Goal: Task Accomplishment & Management: Manage account settings

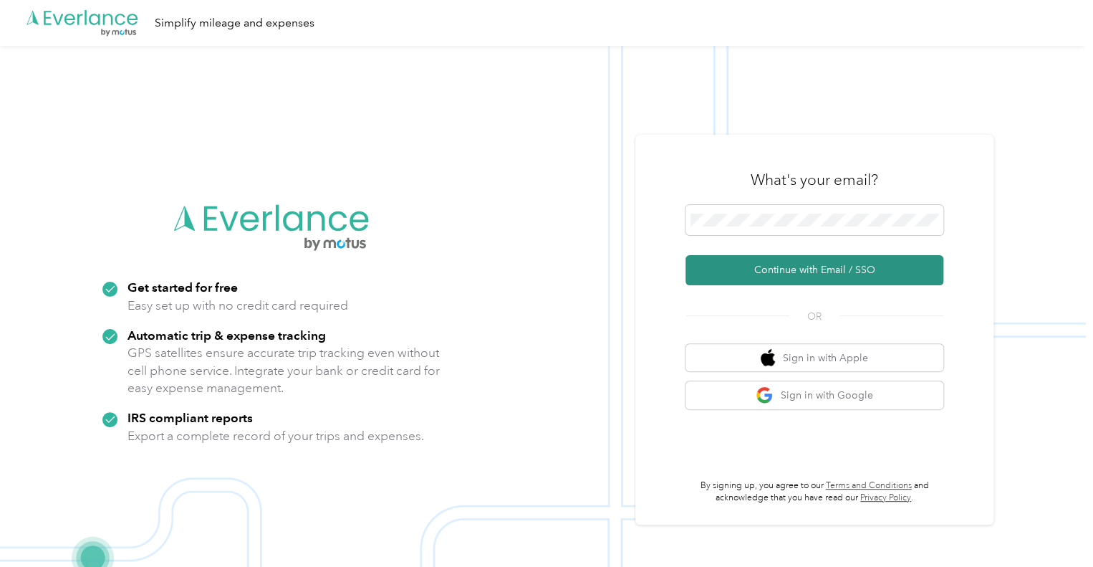
click at [843, 269] on button "Continue with Email / SSO" at bounding box center [815, 270] width 258 height 30
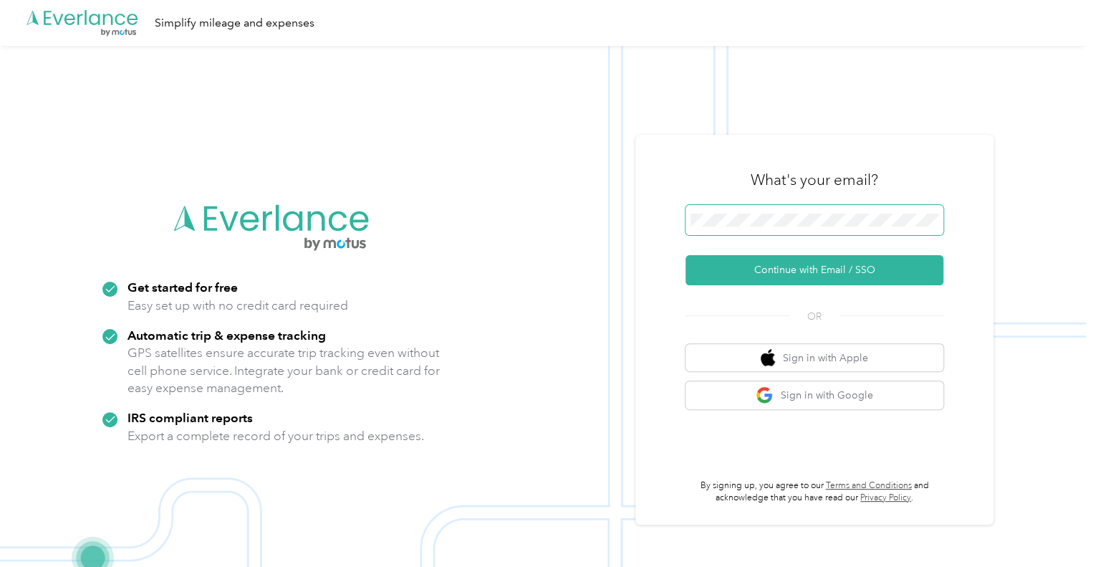
click at [813, 231] on span at bounding box center [815, 220] width 258 height 30
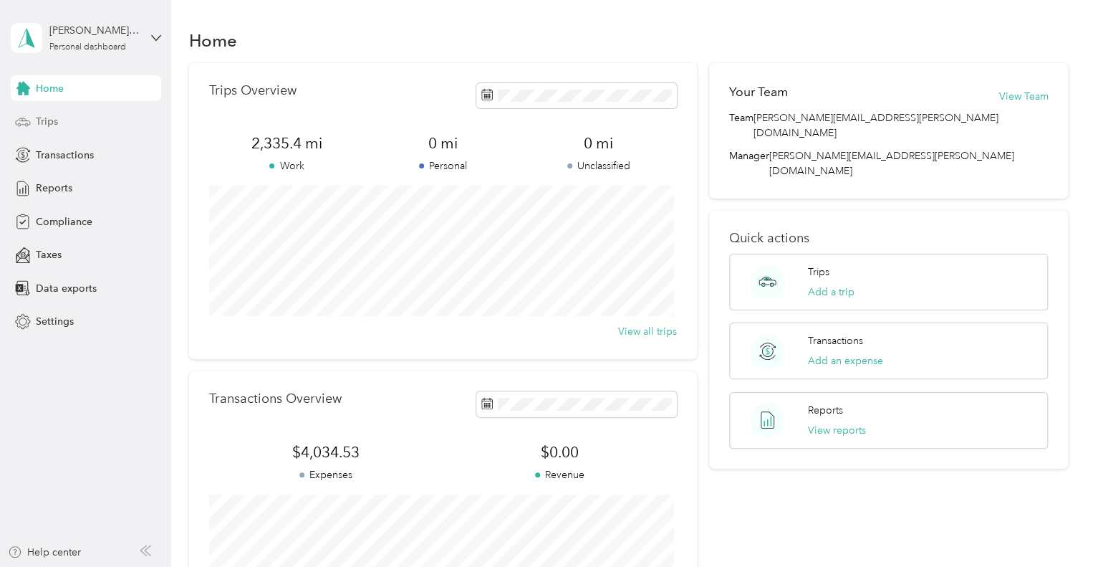
click at [75, 130] on div "Trips" at bounding box center [86, 122] width 150 height 26
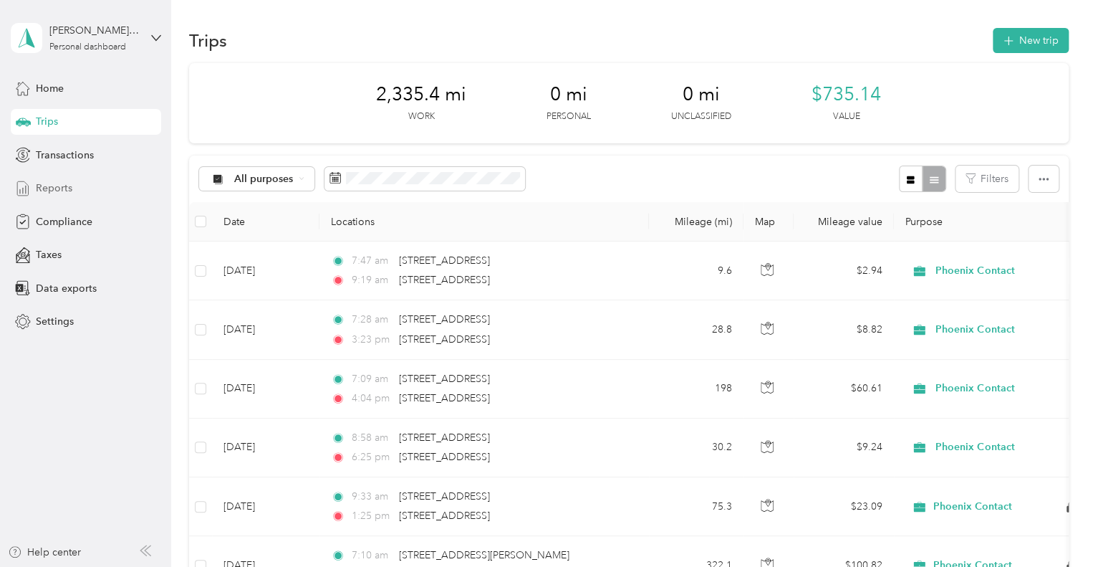
click at [58, 181] on span "Reports" at bounding box center [54, 188] width 37 height 15
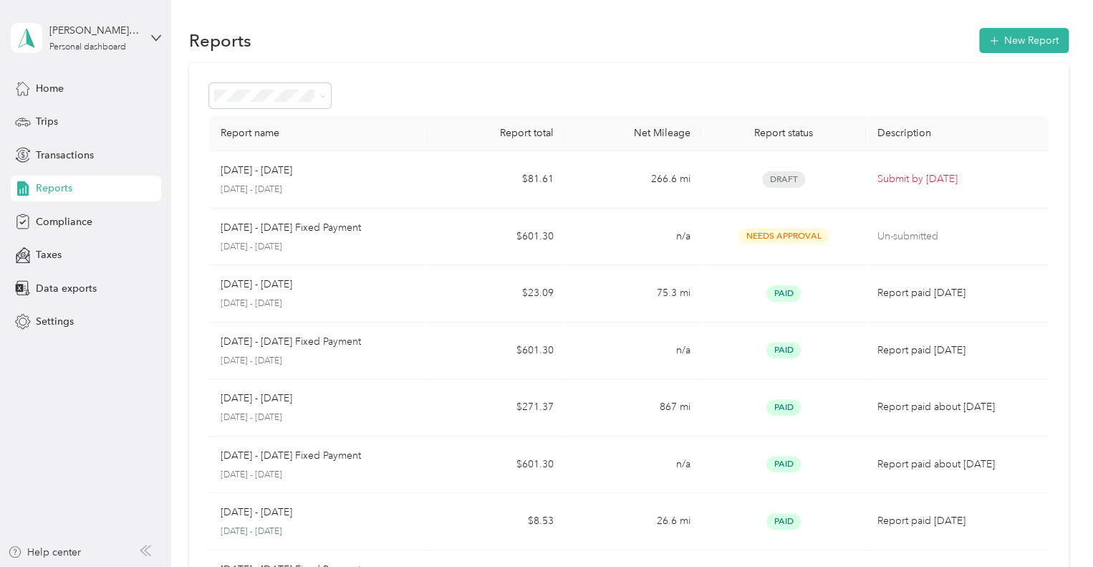
click at [650, 98] on div at bounding box center [629, 95] width 840 height 25
click at [784, 42] on div "Reports New Report" at bounding box center [629, 40] width 880 height 30
